Goal: Information Seeking & Learning: Learn about a topic

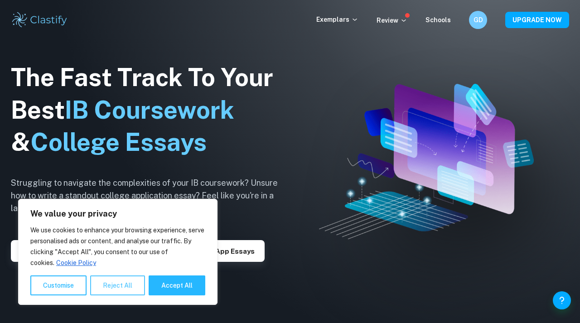
click at [118, 281] on button "Reject All" at bounding box center [117, 286] width 55 height 20
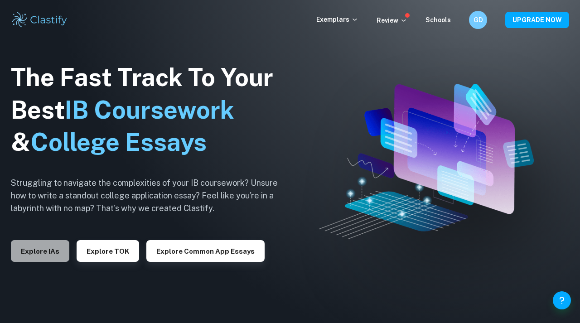
click at [52, 249] on button "Explore IAs" at bounding box center [40, 251] width 58 height 22
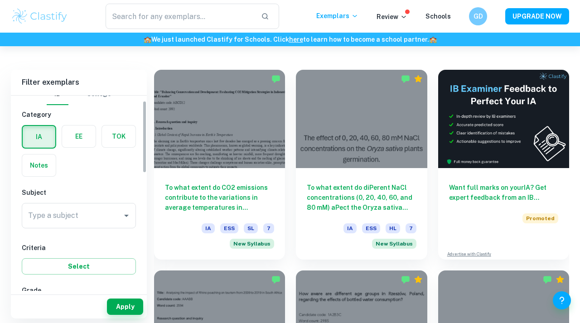
scroll to position [15, 0]
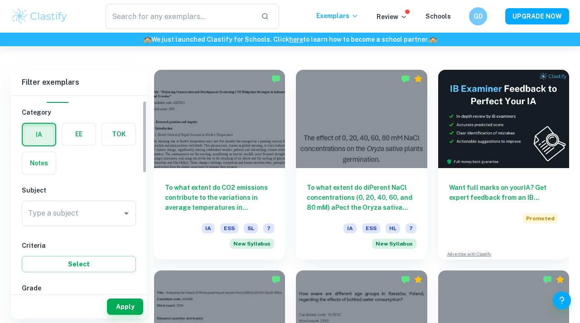
click at [78, 139] on label "button" at bounding box center [79, 134] width 34 height 22
click at [0, 0] on input "radio" at bounding box center [0, 0] width 0 height 0
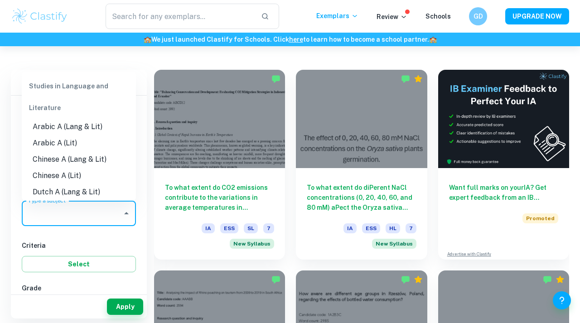
click at [89, 214] on input "Type a subject" at bounding box center [72, 213] width 92 height 17
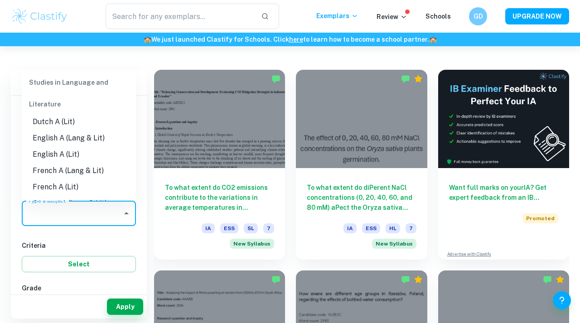
scroll to position [87, 0]
click at [80, 142] on li "English A (Lang & Lit)" at bounding box center [79, 138] width 114 height 16
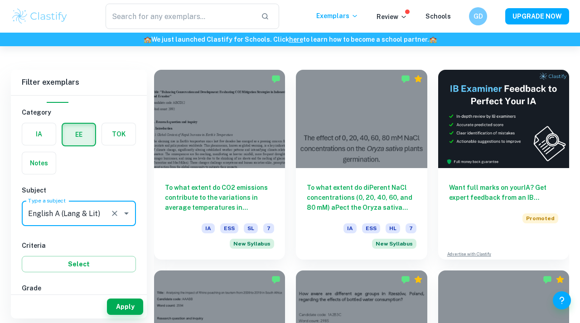
type input "English A (Lang & Lit)"
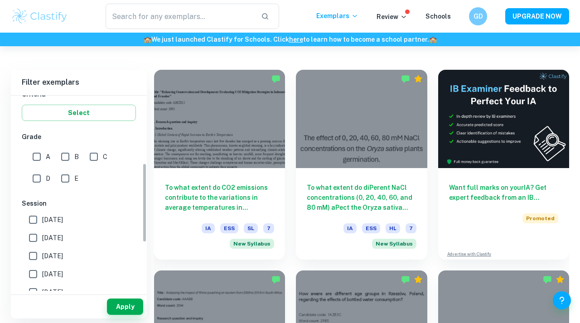
scroll to position [166, 0]
click at [125, 302] on button "Apply" at bounding box center [125, 307] width 36 height 16
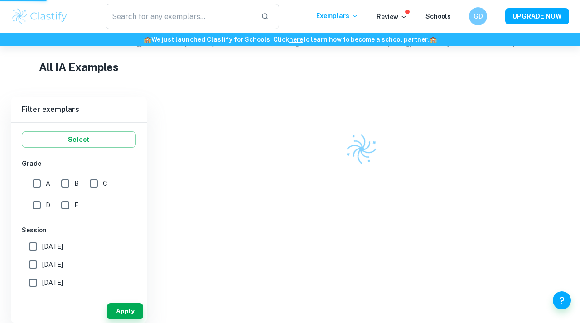
scroll to position [195, 0]
